Goal: Communication & Community: Participate in discussion

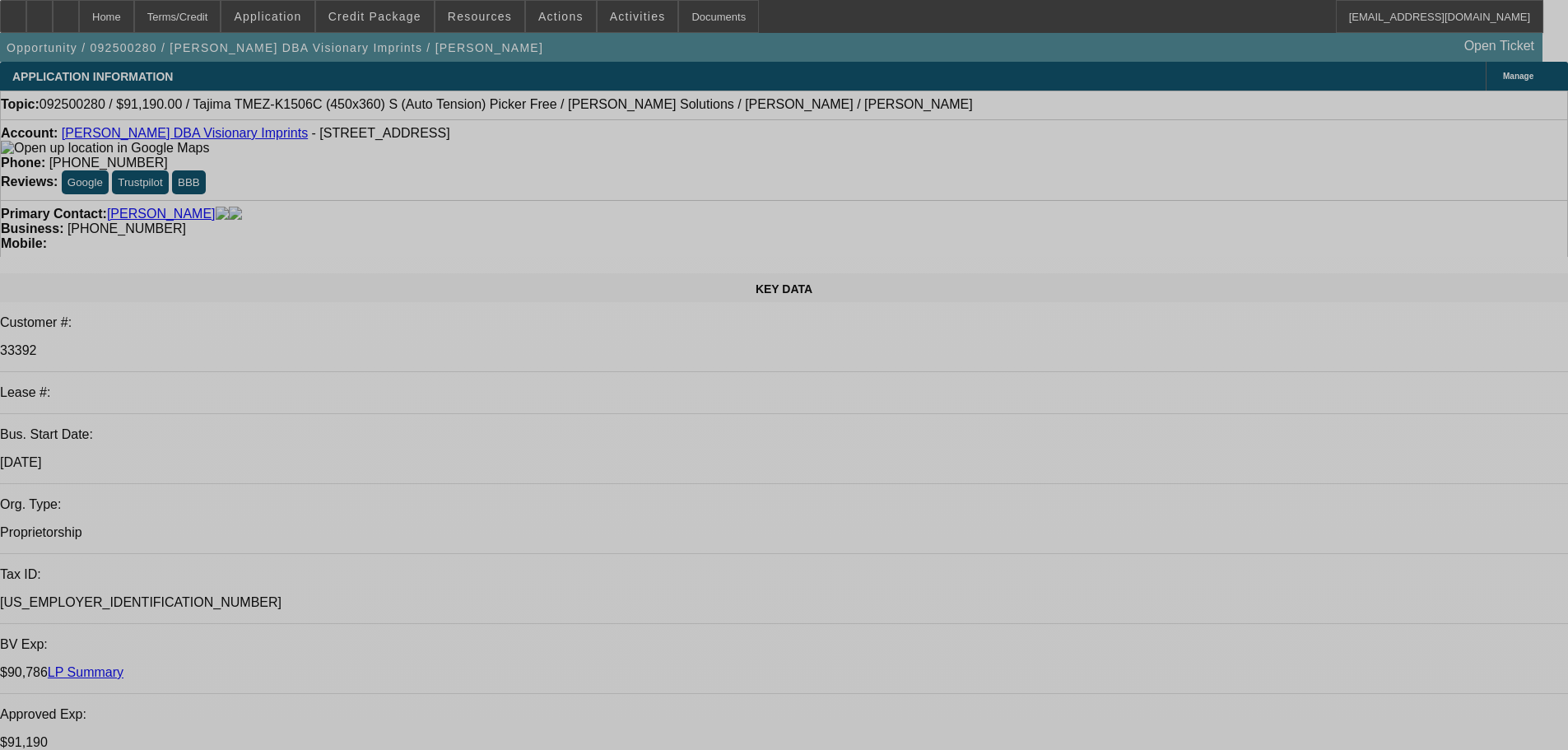
select select "0"
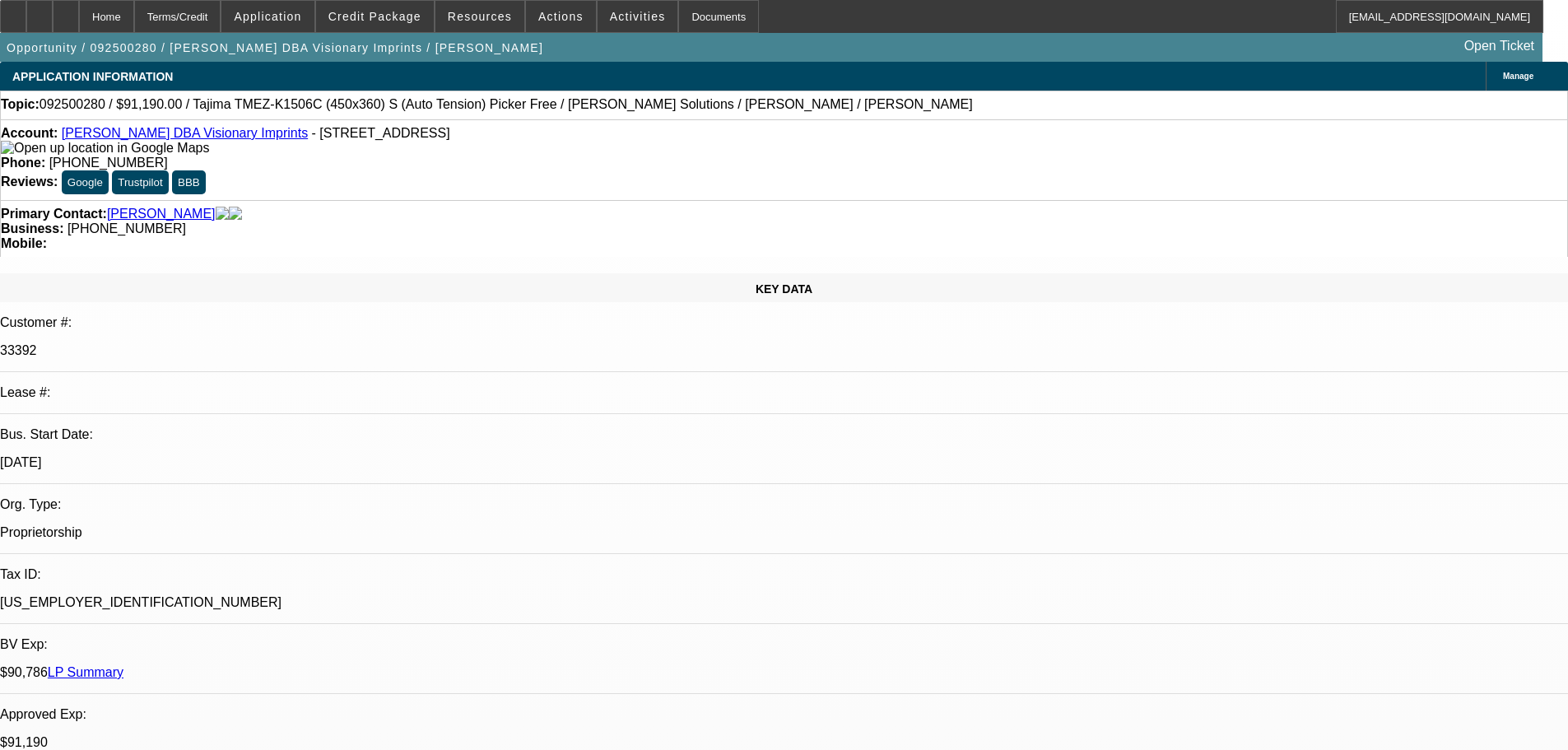
select select "2"
select select "0.1"
select select "4"
select select "0"
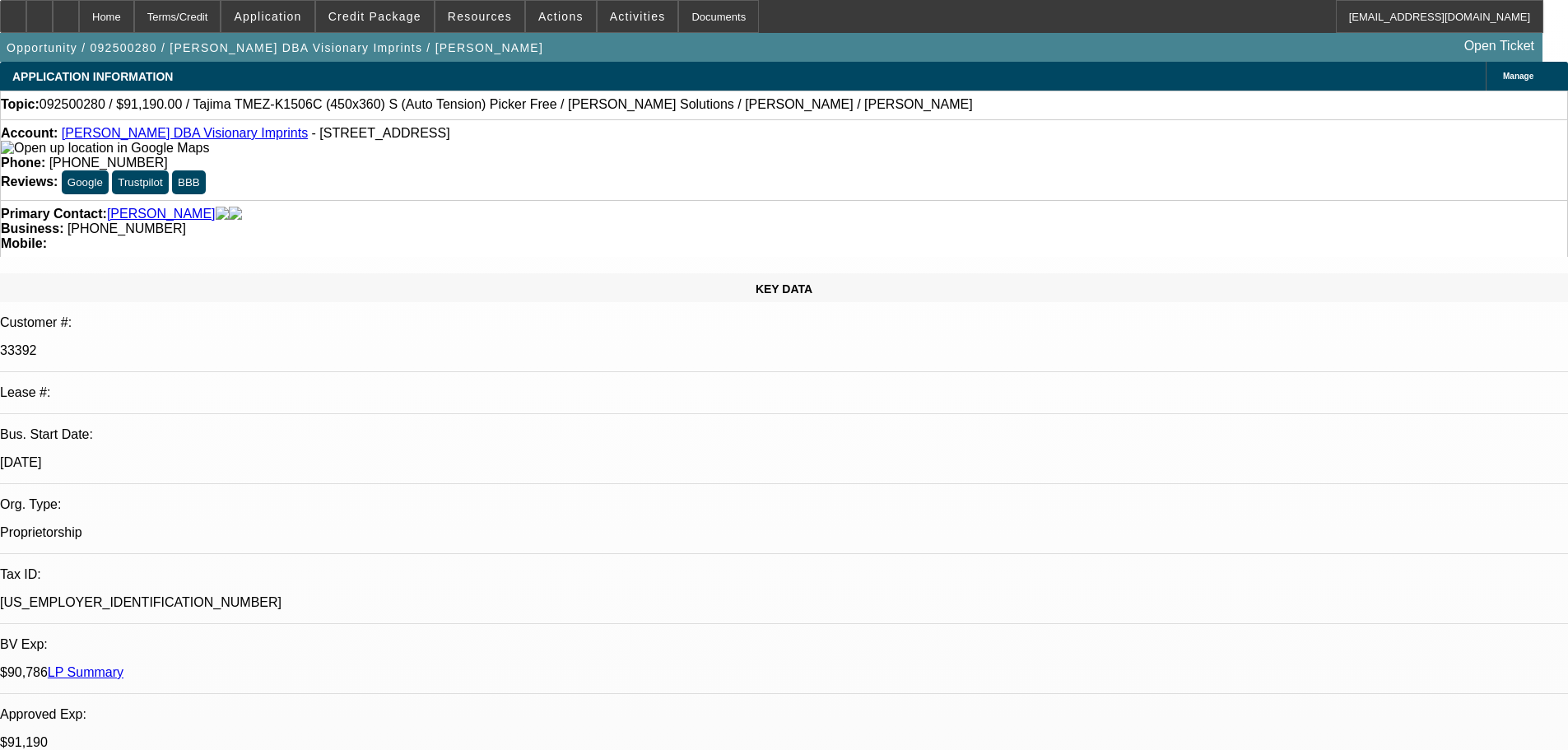
select select "2"
select select "0.1"
select select "4"
select select "0"
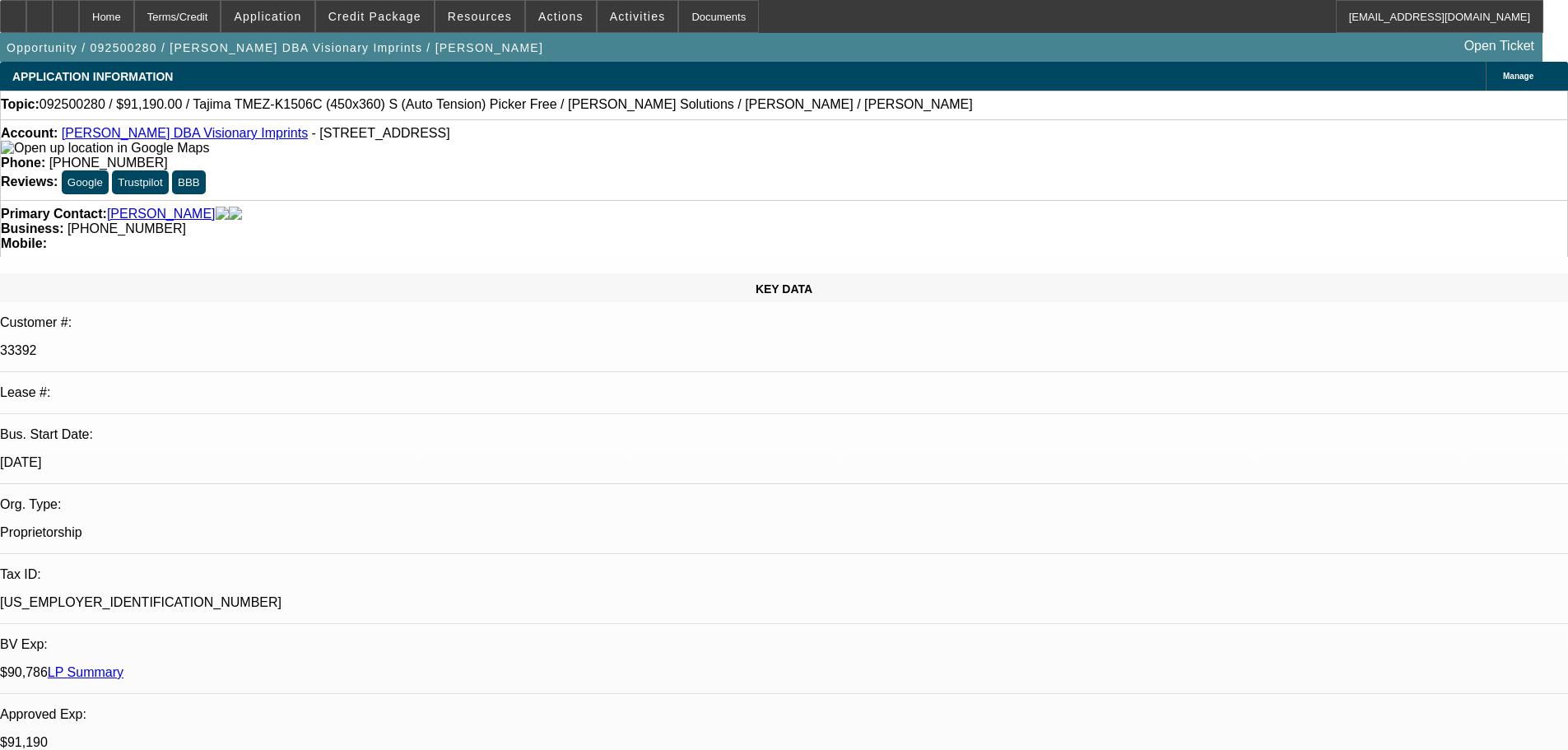
select select "2"
select select "0.1"
select select "4"
select select "0"
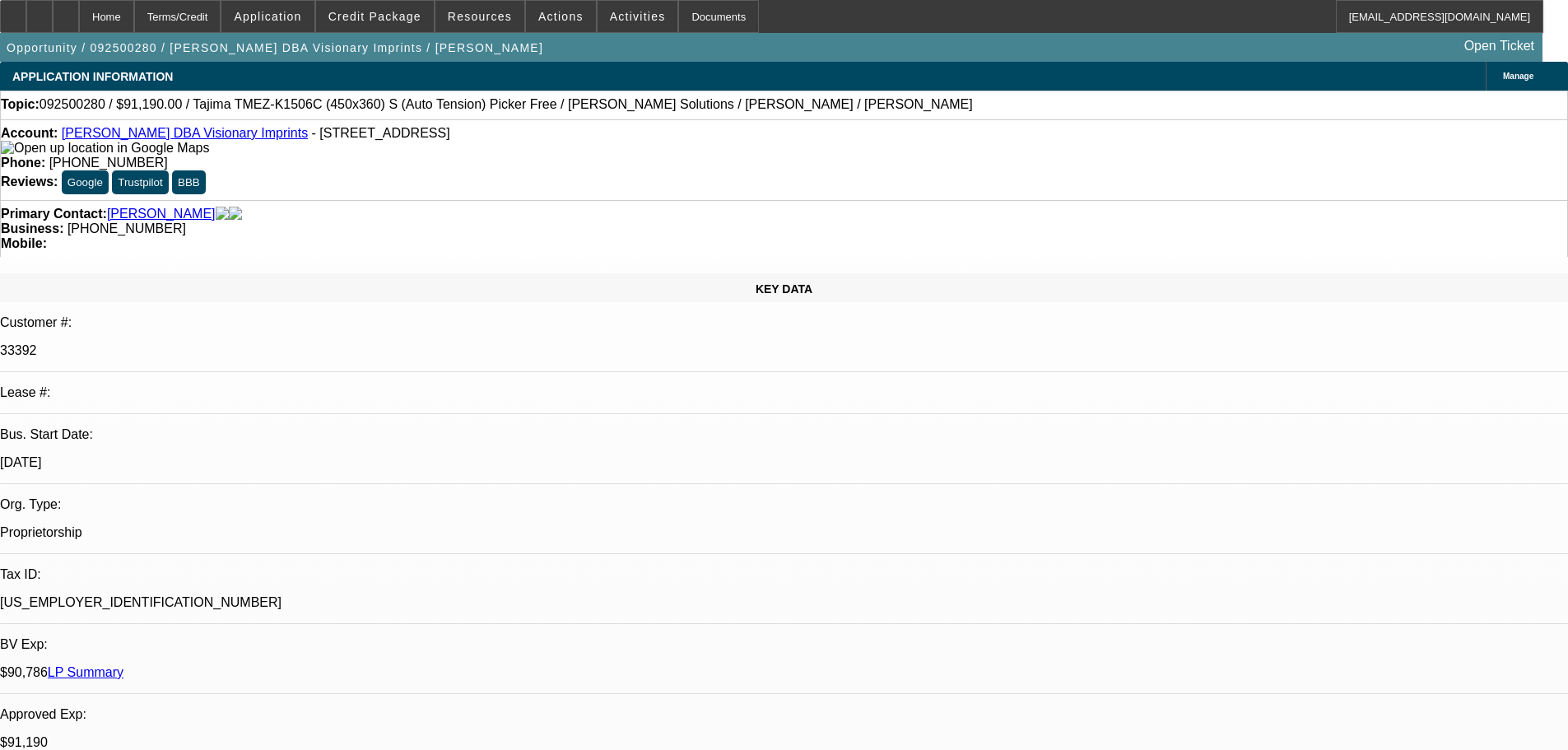
select select "0"
select select "0.1"
select select "4"
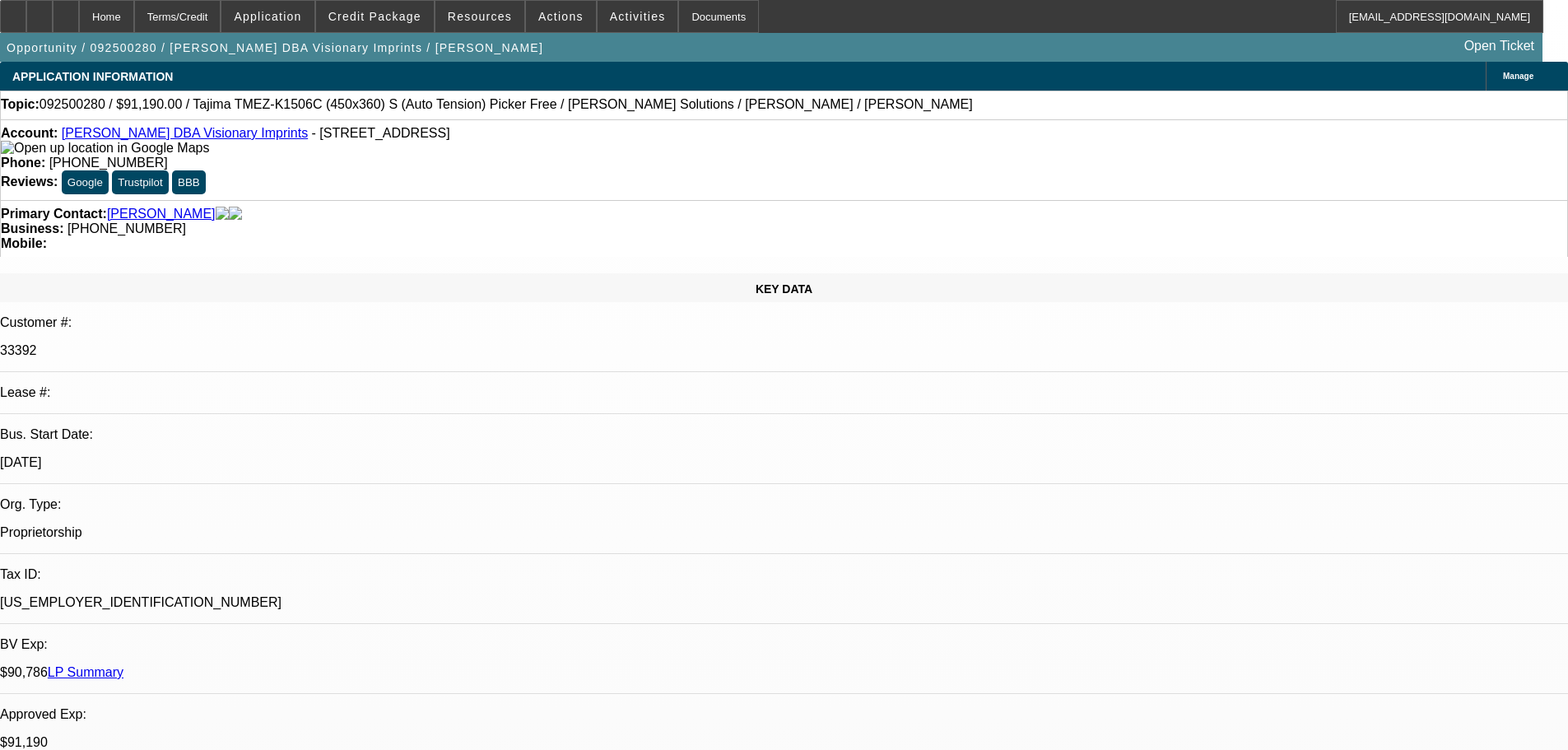
drag, startPoint x: 1259, startPoint y: 157, endPoint x: 1245, endPoint y: 163, distance: 15.2
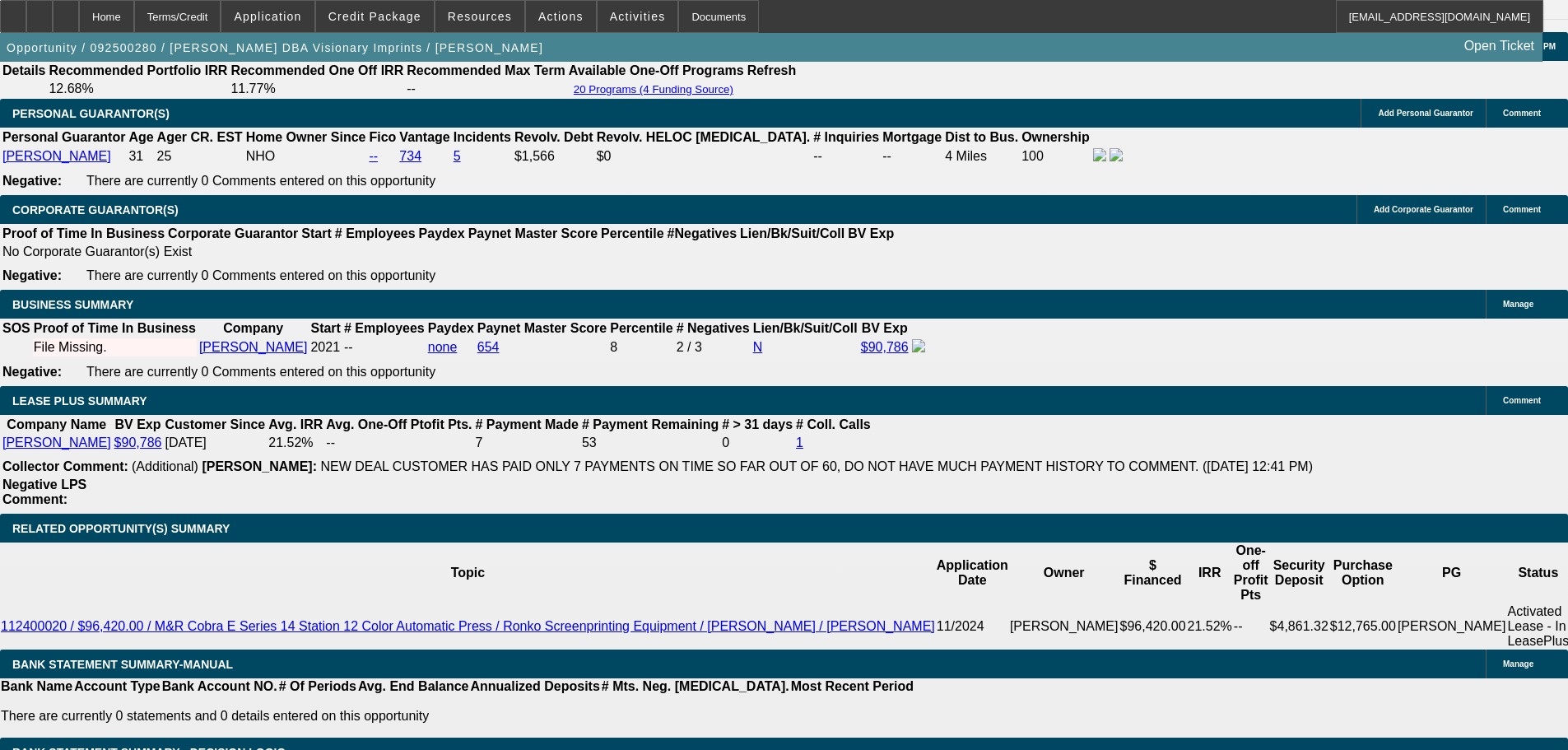
scroll to position [2635, 0]
